Goal: Information Seeking & Learning: Learn about a topic

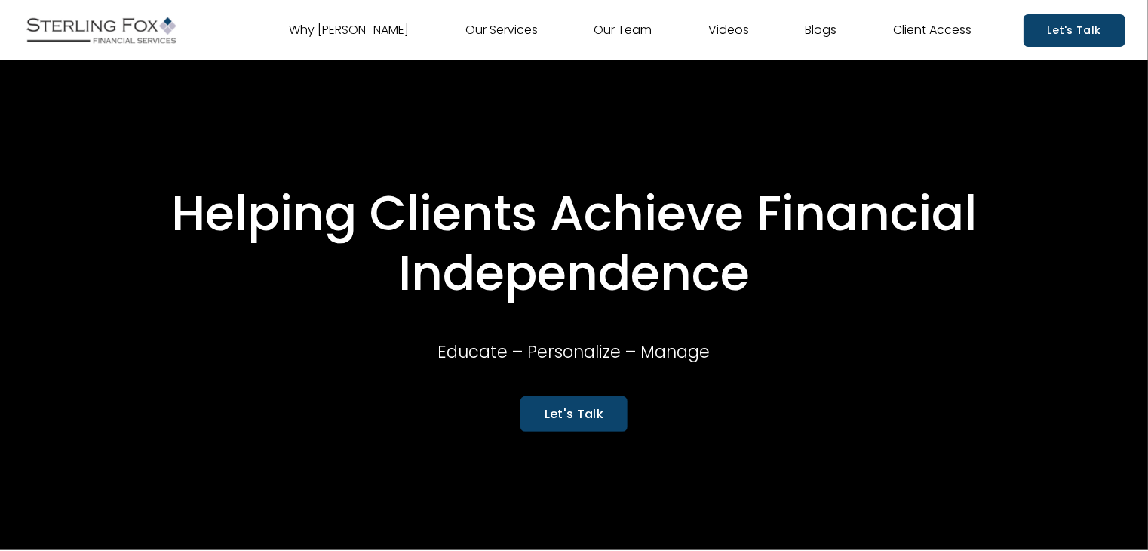
click at [730, 35] on link "Videos" at bounding box center [728, 30] width 41 height 24
